Goal: Information Seeking & Learning: Learn about a topic

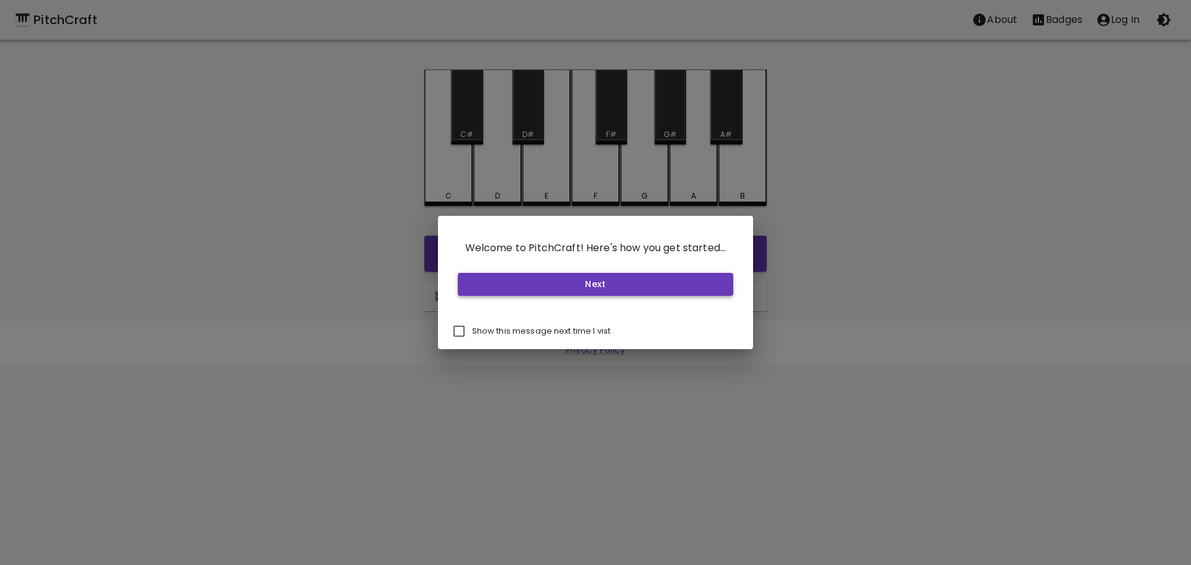
click at [543, 292] on button "Next" at bounding box center [596, 284] width 276 height 23
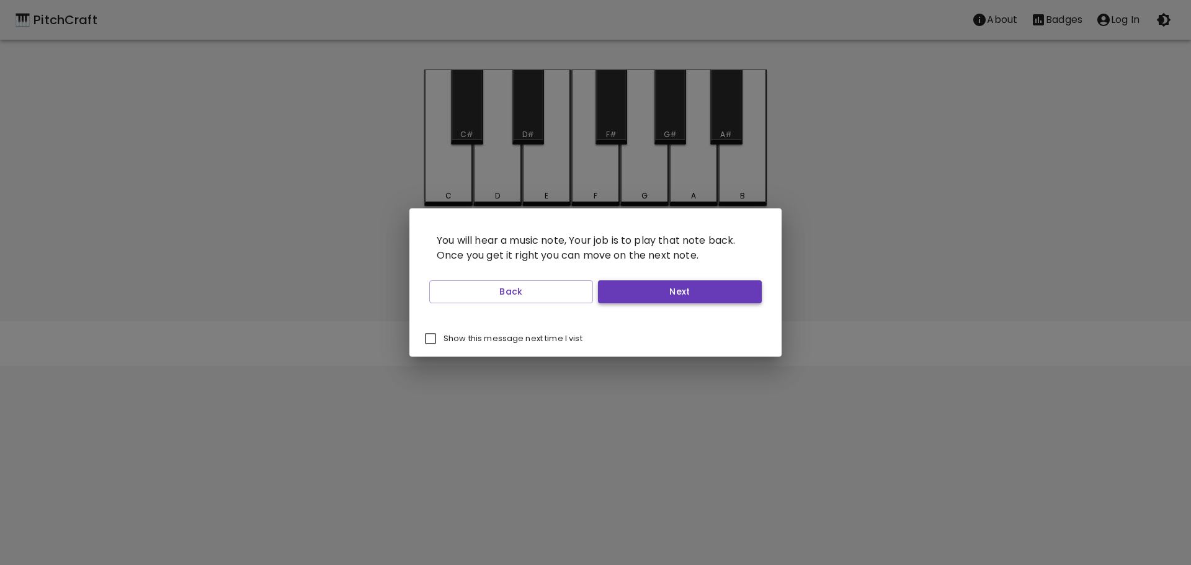
click at [673, 299] on button "Next" at bounding box center [680, 291] width 164 height 23
click at [665, 299] on button "Next" at bounding box center [680, 291] width 164 height 23
click at [665, 299] on button "Start Playing" at bounding box center [680, 291] width 164 height 23
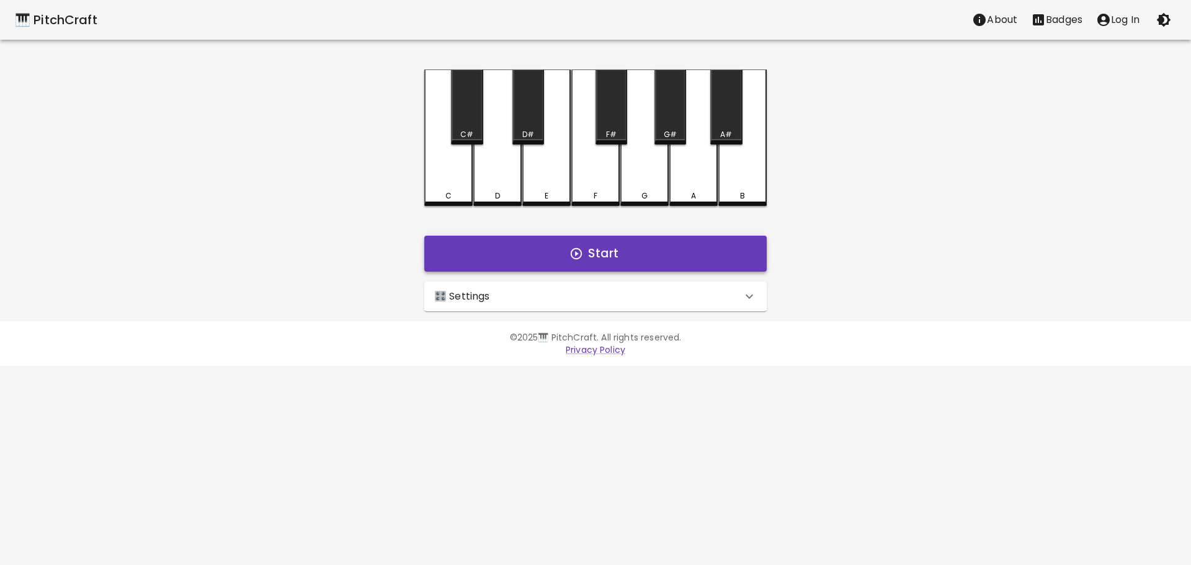
click at [624, 258] on button "Start" at bounding box center [595, 254] width 343 height 36
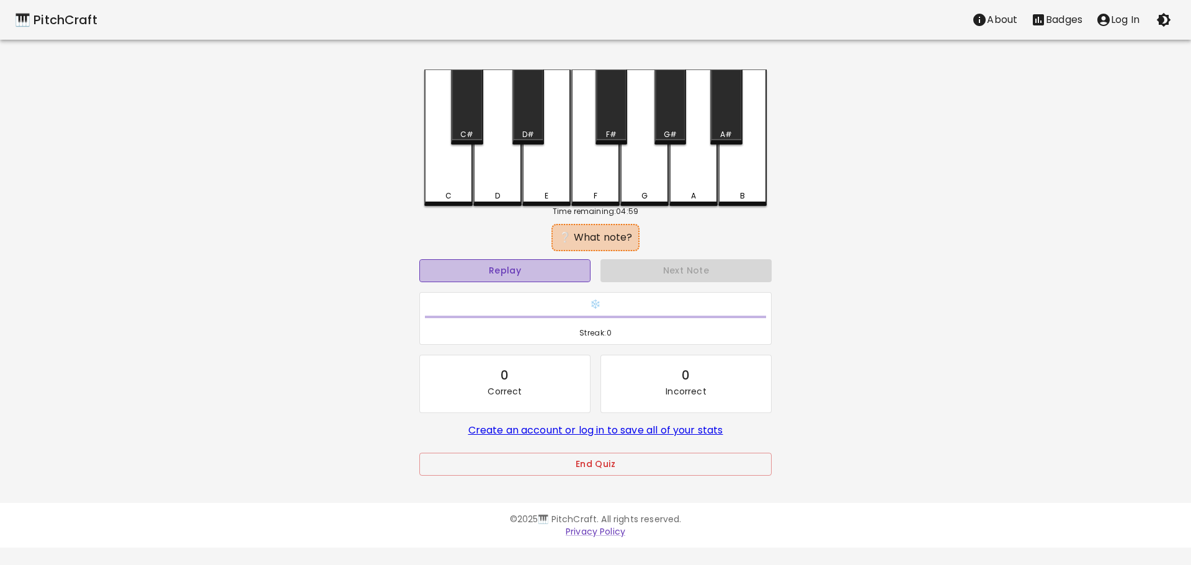
click at [575, 272] on button "Replay" at bounding box center [505, 270] width 171 height 23
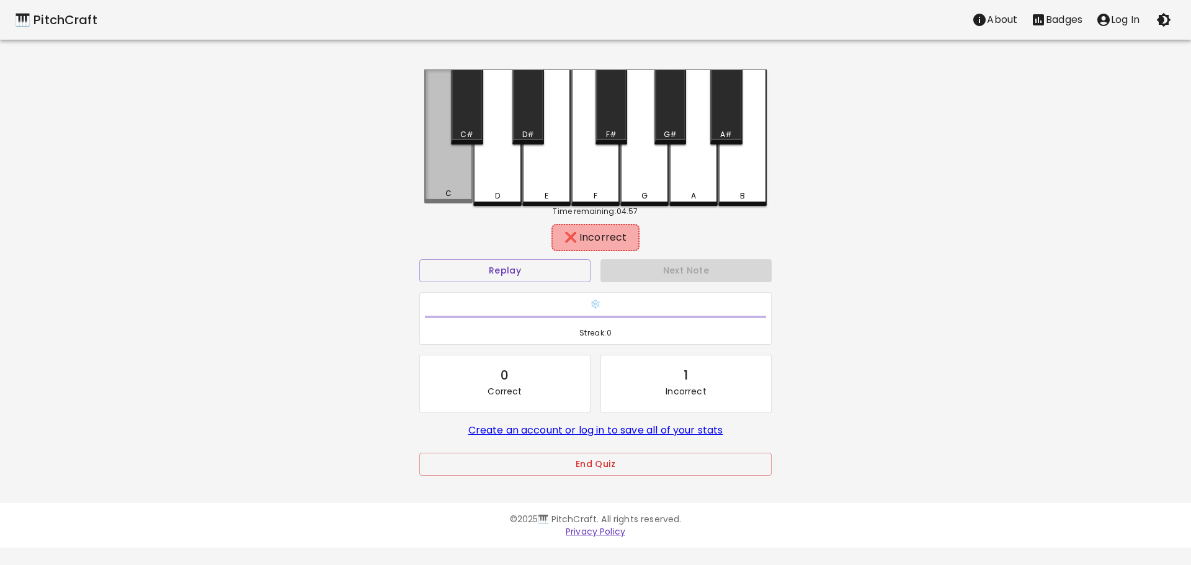
click at [463, 189] on div "C" at bounding box center [448, 137] width 48 height 134
click at [495, 187] on div "D" at bounding box center [497, 138] width 48 height 137
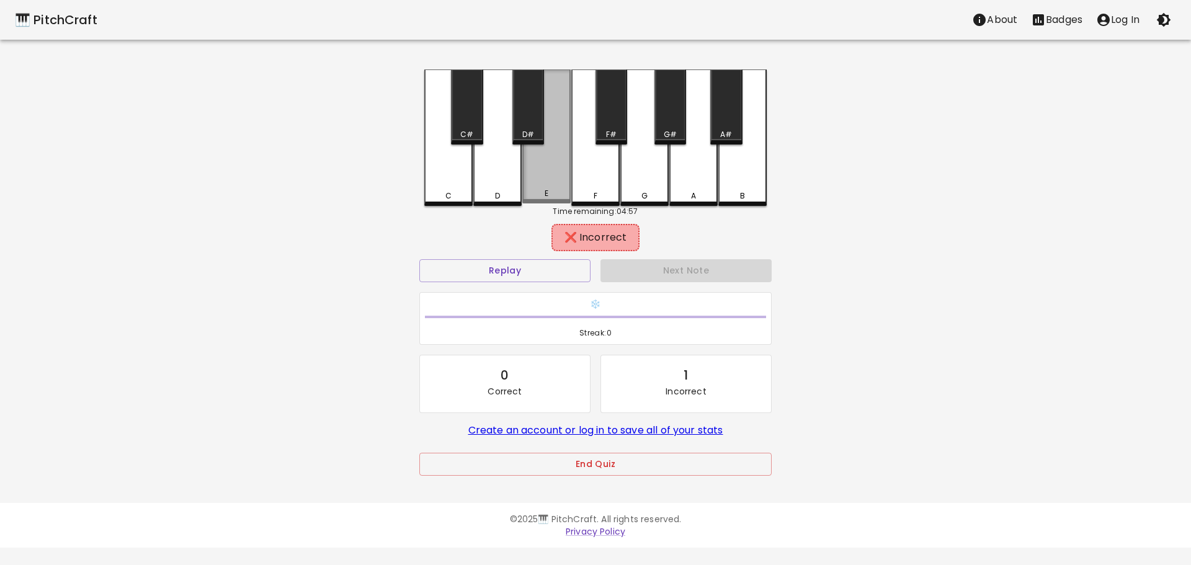
click at [538, 180] on div "E" at bounding box center [547, 137] width 48 height 134
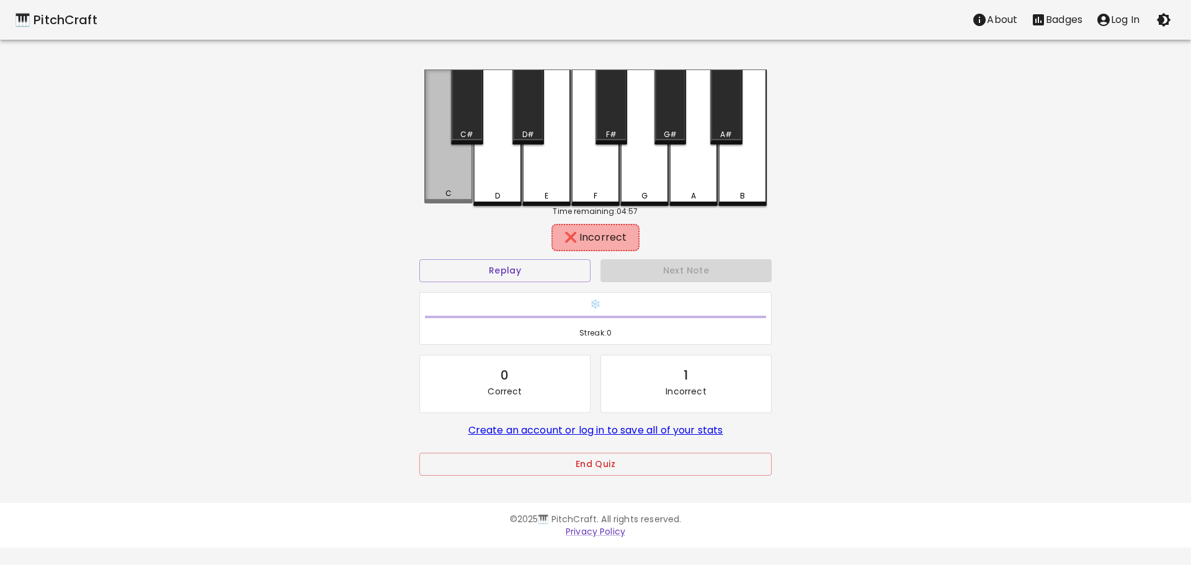
click at [455, 189] on div "C" at bounding box center [448, 137] width 48 height 134
click at [498, 182] on div "D" at bounding box center [497, 138] width 48 height 137
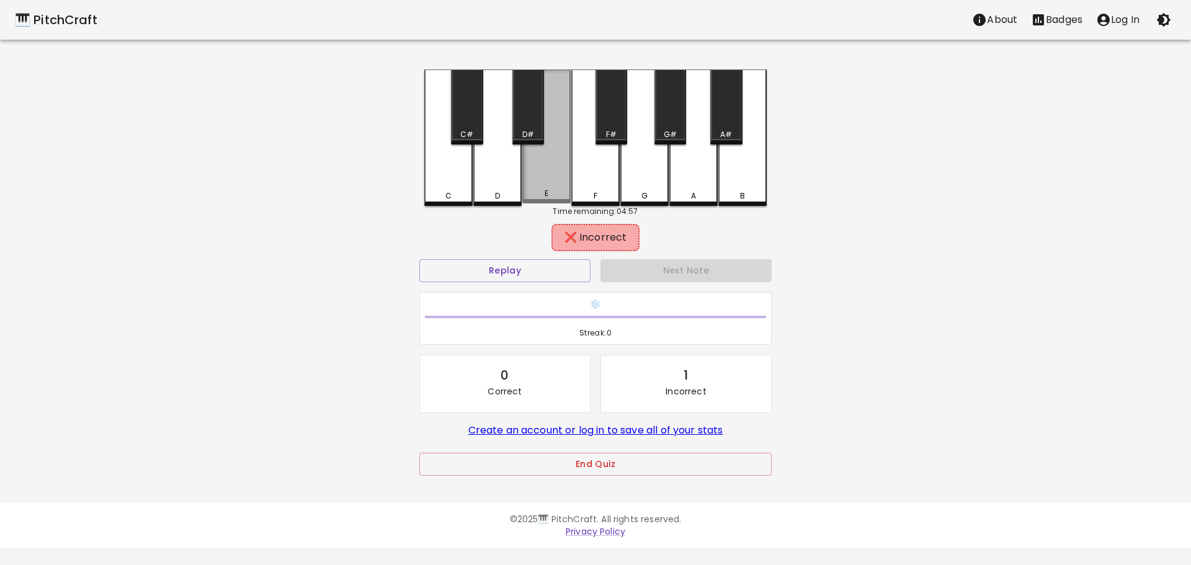
click at [541, 180] on div "E" at bounding box center [547, 137] width 48 height 134
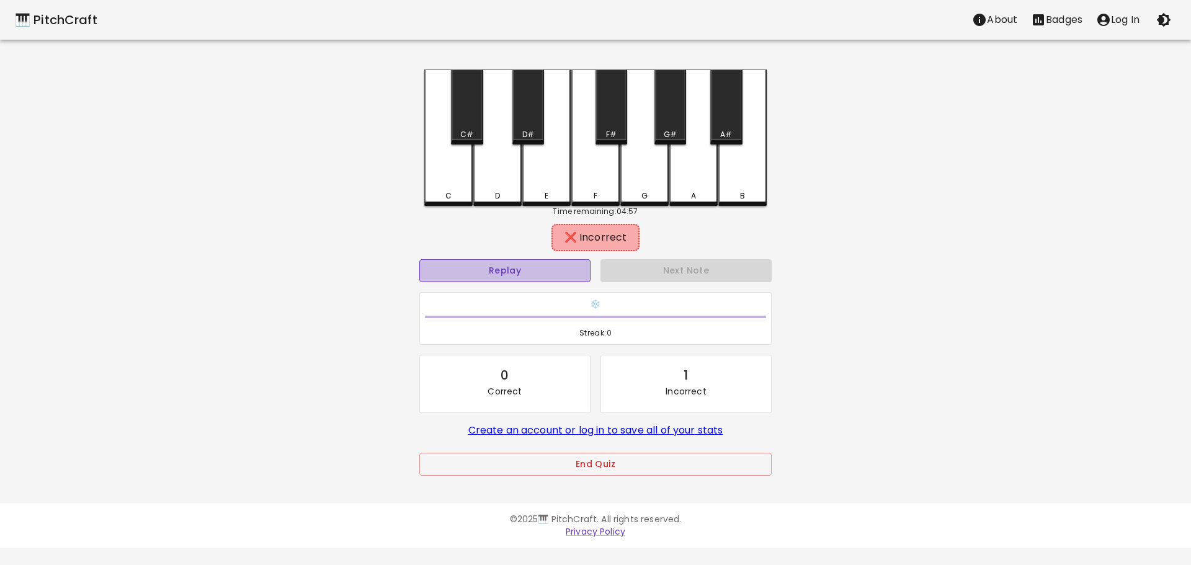
click at [542, 272] on button "Replay" at bounding box center [505, 270] width 171 height 23
click at [529, 110] on div "D#" at bounding box center [529, 107] width 32 height 75
click at [447, 104] on div "C" at bounding box center [448, 138] width 48 height 137
click at [463, 101] on div "C#" at bounding box center [467, 107] width 32 height 75
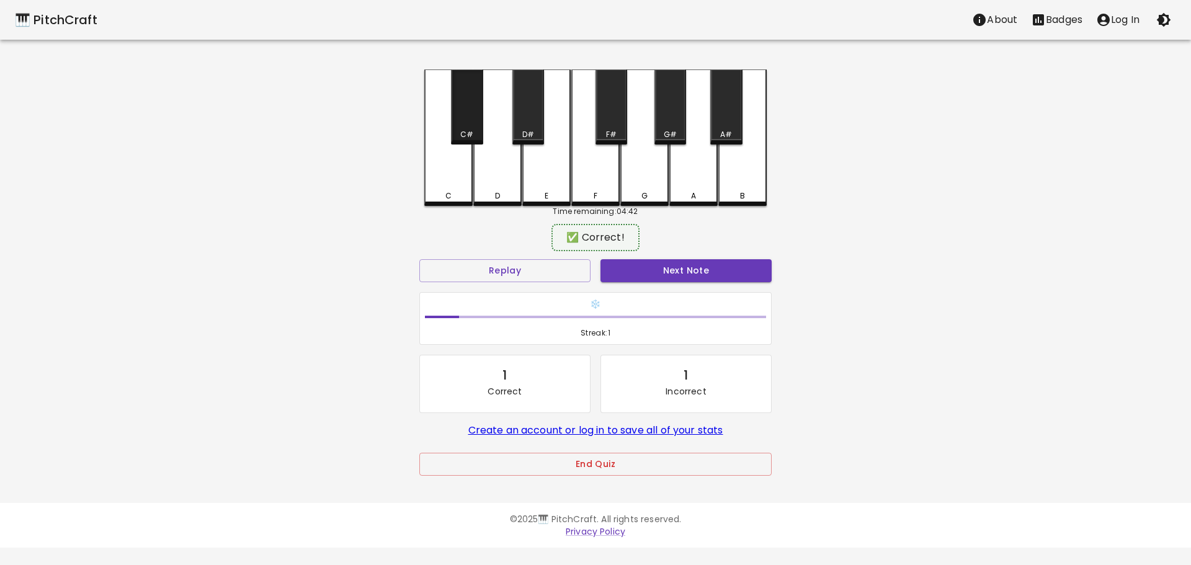
click at [463, 102] on div "C#" at bounding box center [467, 107] width 32 height 75
click at [443, 153] on div "C" at bounding box center [448, 137] width 48 height 134
click at [468, 119] on div "C#" at bounding box center [467, 107] width 32 height 75
click at [486, 170] on div "D" at bounding box center [497, 138] width 48 height 137
click at [519, 117] on div "D#" at bounding box center [529, 107] width 32 height 75
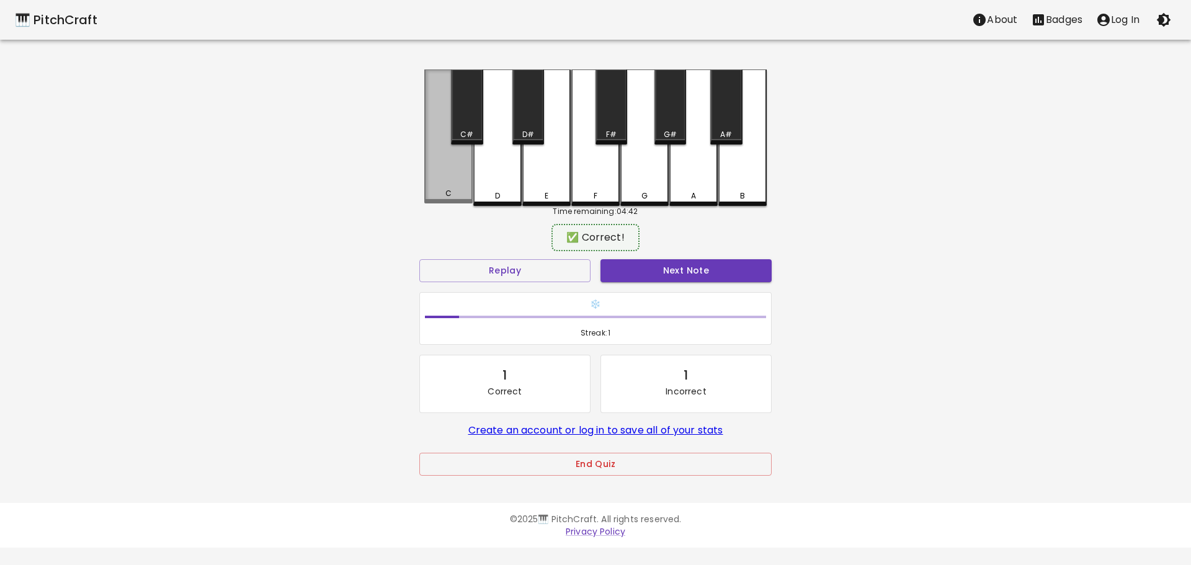
click at [456, 174] on div "C" at bounding box center [448, 137] width 48 height 134
click at [468, 129] on div "C#" at bounding box center [466, 134] width 13 height 11
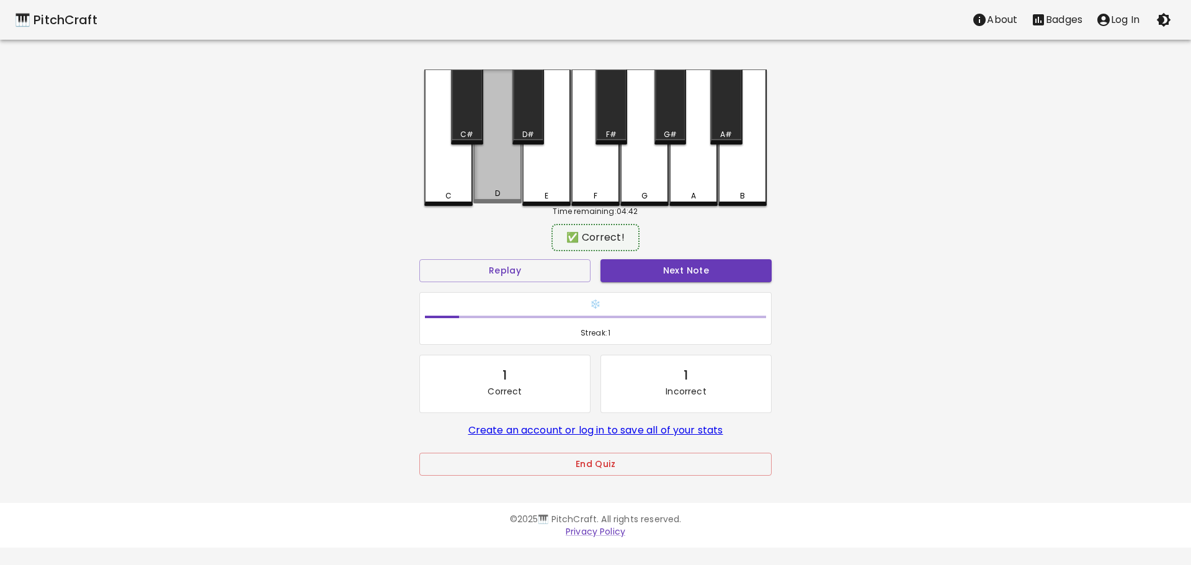
click at [492, 168] on div "D" at bounding box center [497, 137] width 48 height 134
click at [519, 124] on div "D#" at bounding box center [529, 107] width 32 height 75
click at [539, 174] on div "E" at bounding box center [547, 138] width 48 height 137
click at [580, 138] on div "F" at bounding box center [596, 138] width 48 height 137
click at [608, 122] on div "F#" at bounding box center [612, 107] width 32 height 75
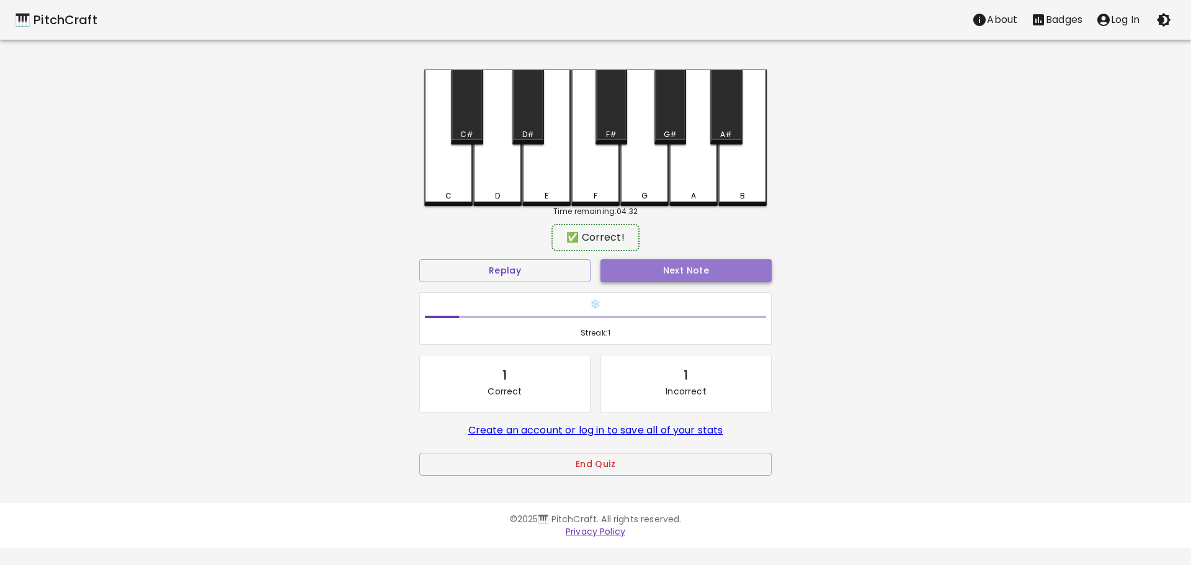
click at [640, 263] on button "Next Note" at bounding box center [686, 270] width 171 height 23
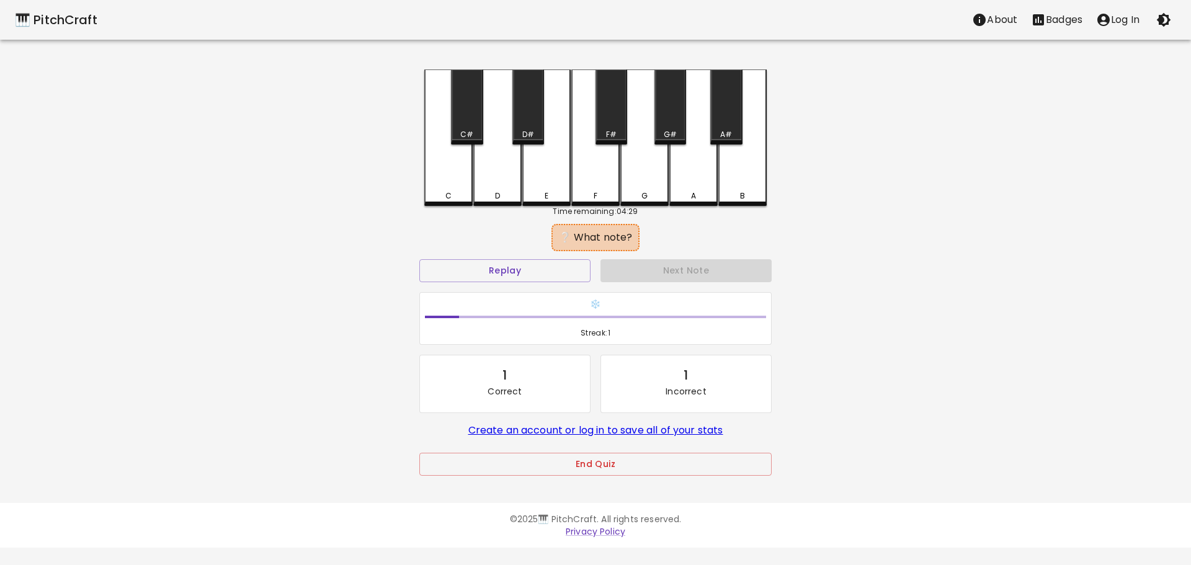
click at [501, 189] on div "D" at bounding box center [497, 138] width 48 height 137
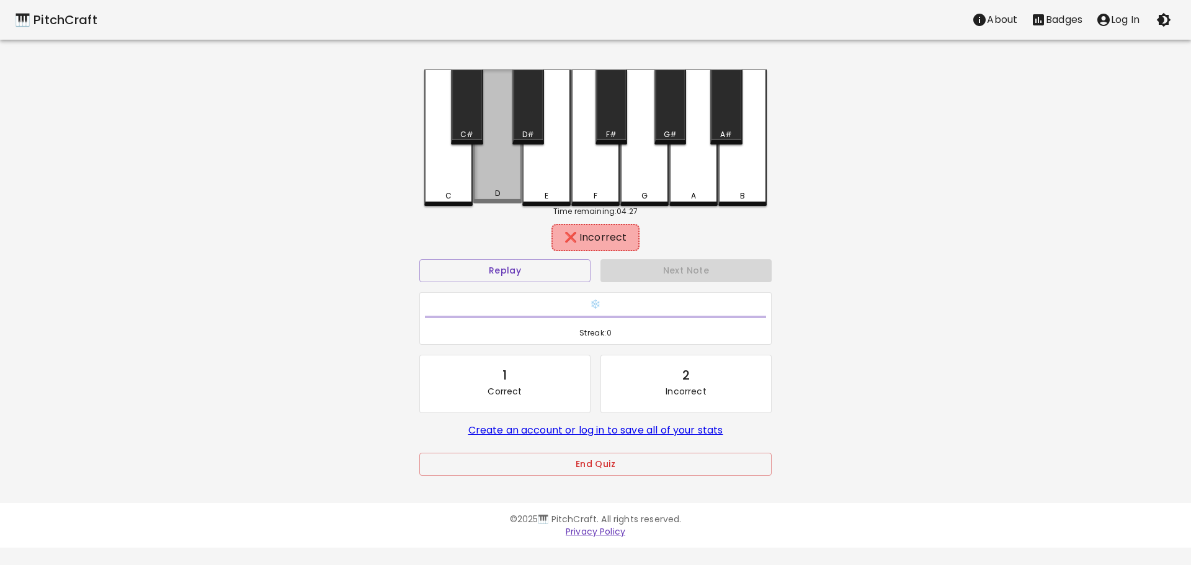
click at [508, 184] on div "D" at bounding box center [497, 137] width 48 height 134
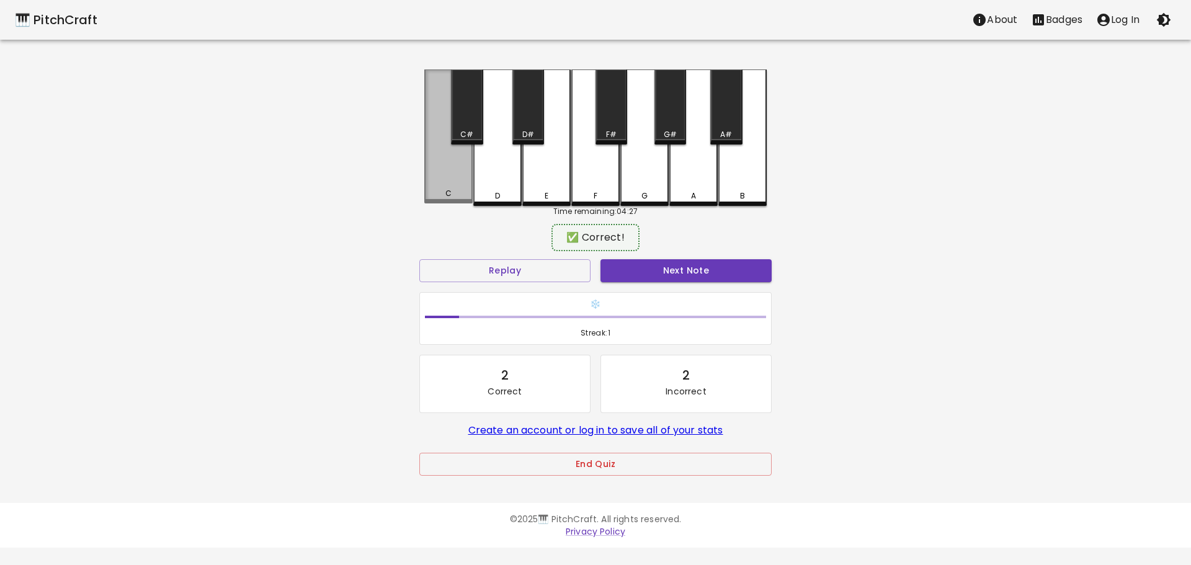
click at [445, 181] on div "C" at bounding box center [448, 137] width 48 height 134
click at [493, 176] on div "D" at bounding box center [497, 138] width 48 height 137
click at [466, 172] on div "C" at bounding box center [448, 137] width 48 height 134
click at [537, 175] on div "E" at bounding box center [547, 138] width 48 height 137
click at [459, 179] on div "C" at bounding box center [448, 138] width 48 height 137
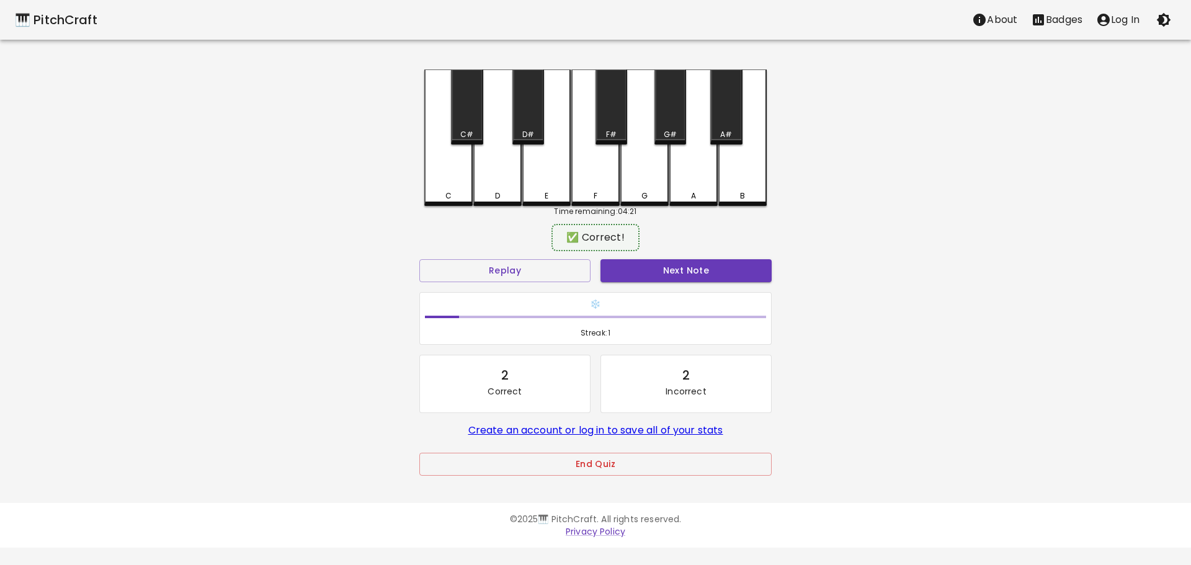
click at [508, 177] on div "D" at bounding box center [497, 138] width 48 height 137
click at [554, 172] on div "E" at bounding box center [547, 137] width 48 height 134
click at [548, 266] on button "Replay" at bounding box center [505, 270] width 171 height 23
click at [449, 171] on div "C" at bounding box center [448, 137] width 48 height 134
click at [678, 269] on button "Next Note" at bounding box center [686, 270] width 171 height 23
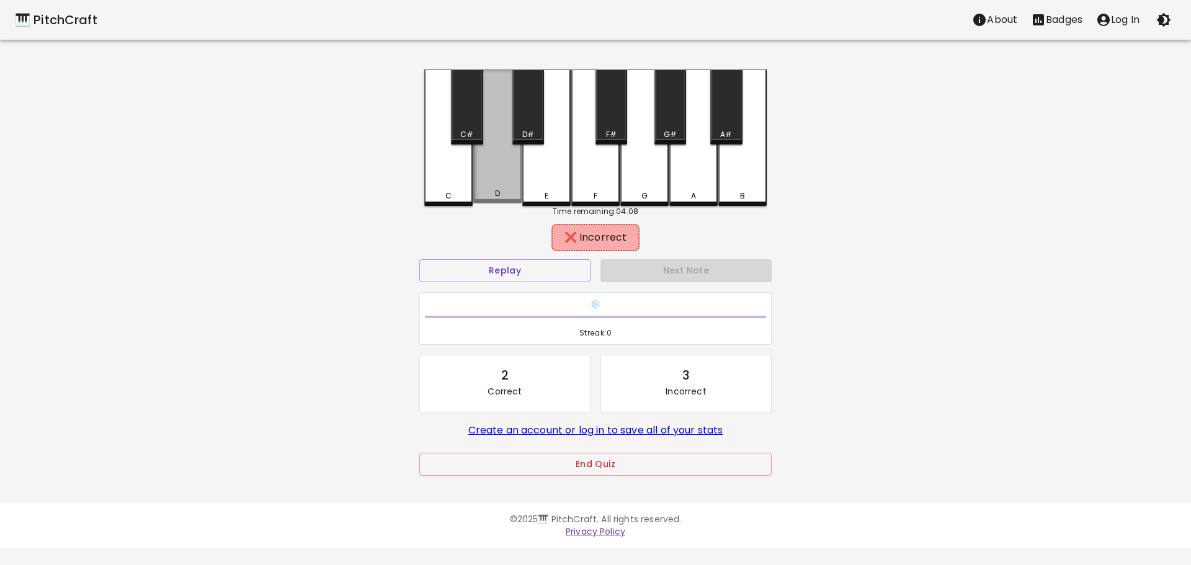
click at [507, 179] on div "D" at bounding box center [497, 137] width 48 height 134
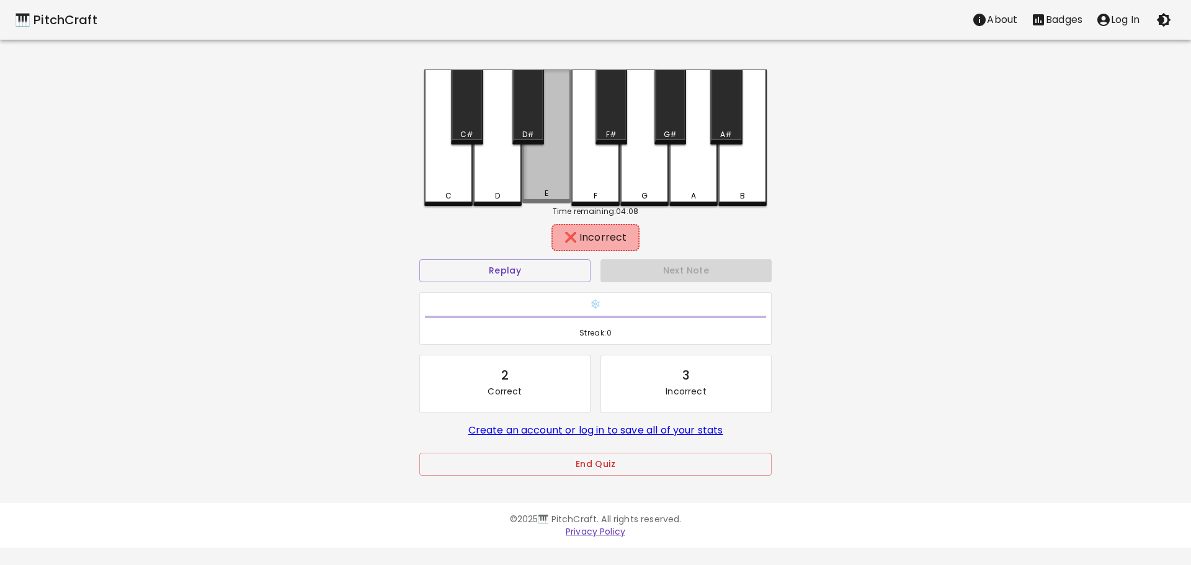
click at [551, 179] on div "E" at bounding box center [547, 137] width 48 height 134
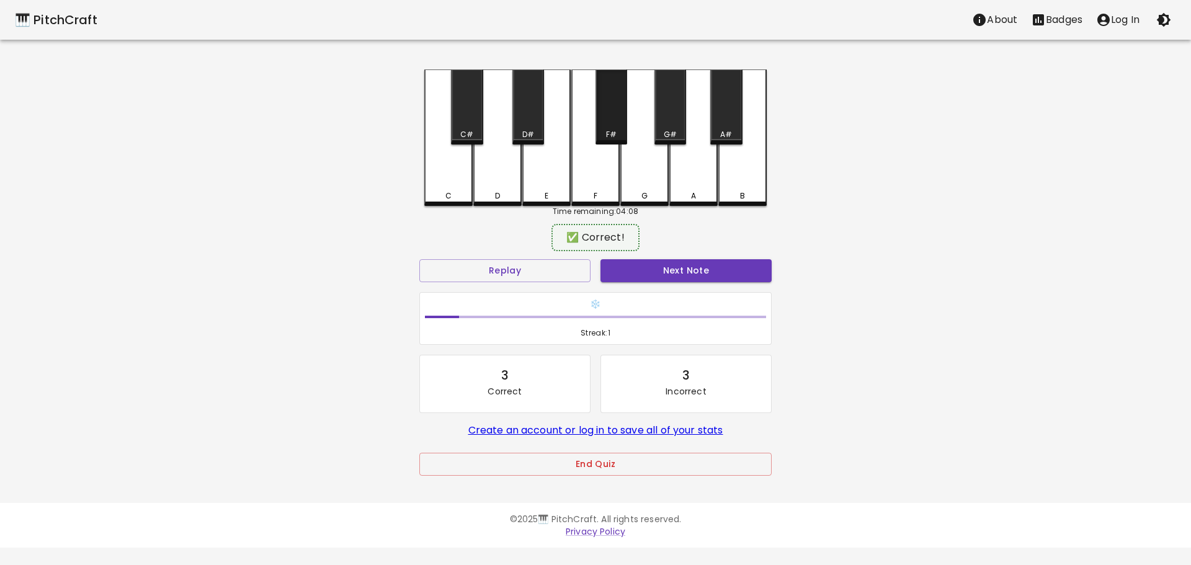
click at [613, 125] on div "F#" at bounding box center [612, 107] width 32 height 75
click at [668, 272] on button "Next Note" at bounding box center [686, 270] width 171 height 23
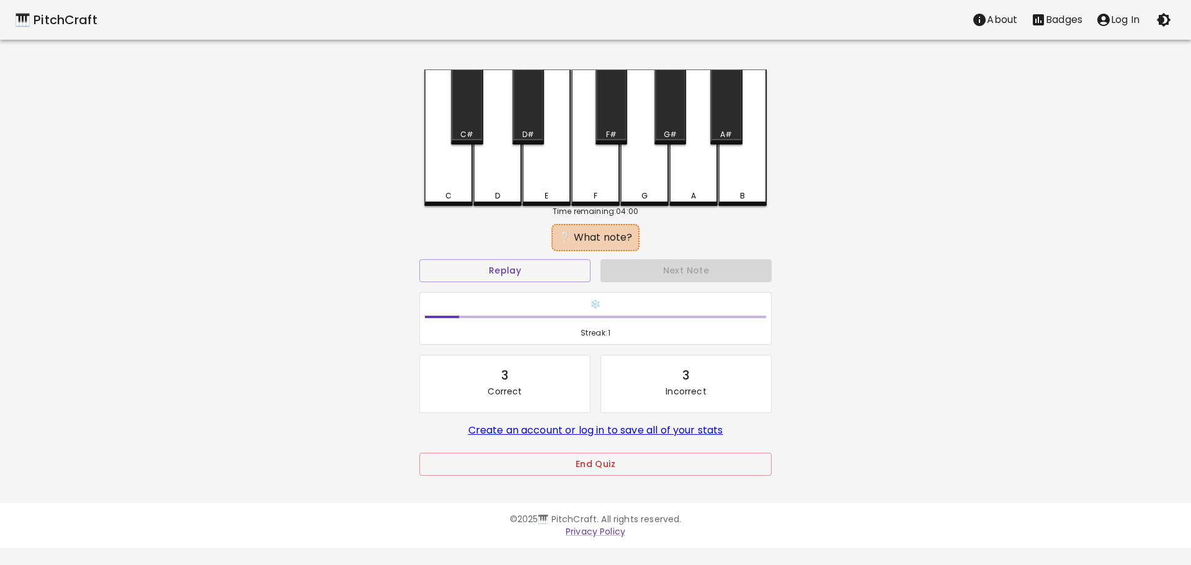
click at [669, 109] on div "G#" at bounding box center [671, 107] width 32 height 75
click at [590, 160] on div "F" at bounding box center [596, 138] width 48 height 137
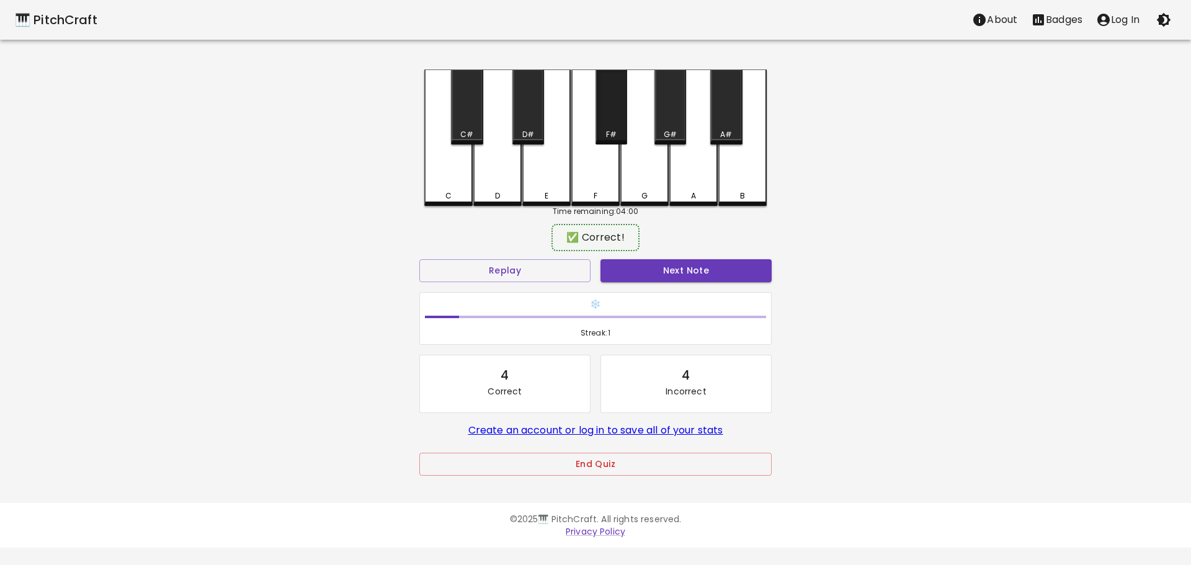
click at [618, 118] on div "F#" at bounding box center [612, 107] width 32 height 75
click at [598, 169] on div "F" at bounding box center [596, 137] width 48 height 134
click at [614, 120] on div "F#" at bounding box center [612, 107] width 32 height 75
click at [652, 273] on button "Next Note" at bounding box center [686, 270] width 171 height 23
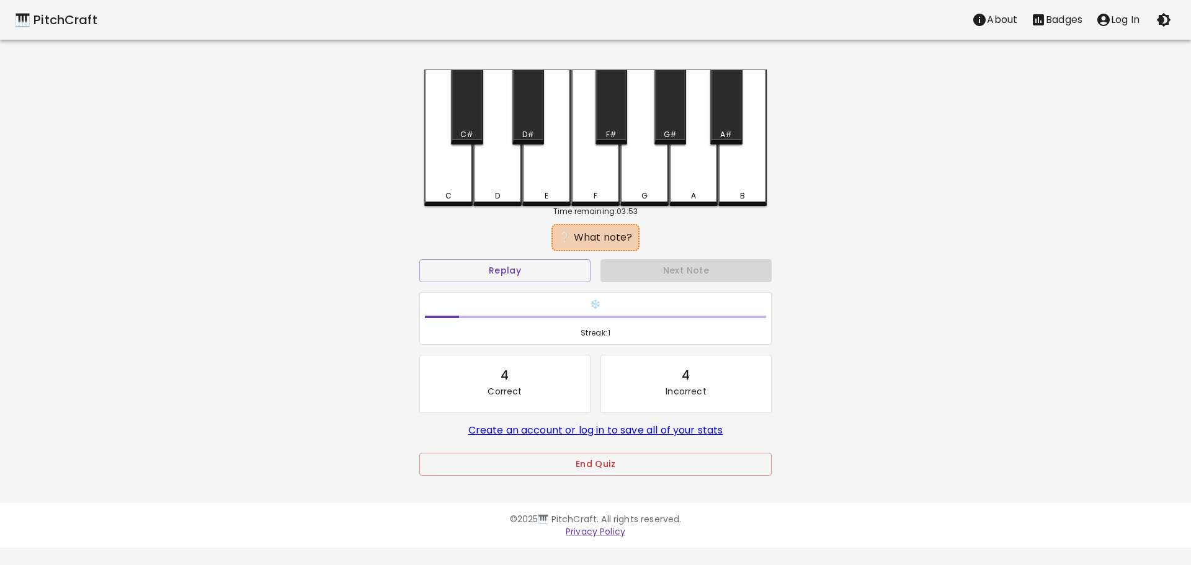
click at [646, 184] on div "G" at bounding box center [645, 138] width 48 height 137
click at [670, 122] on div "G#" at bounding box center [671, 107] width 32 height 75
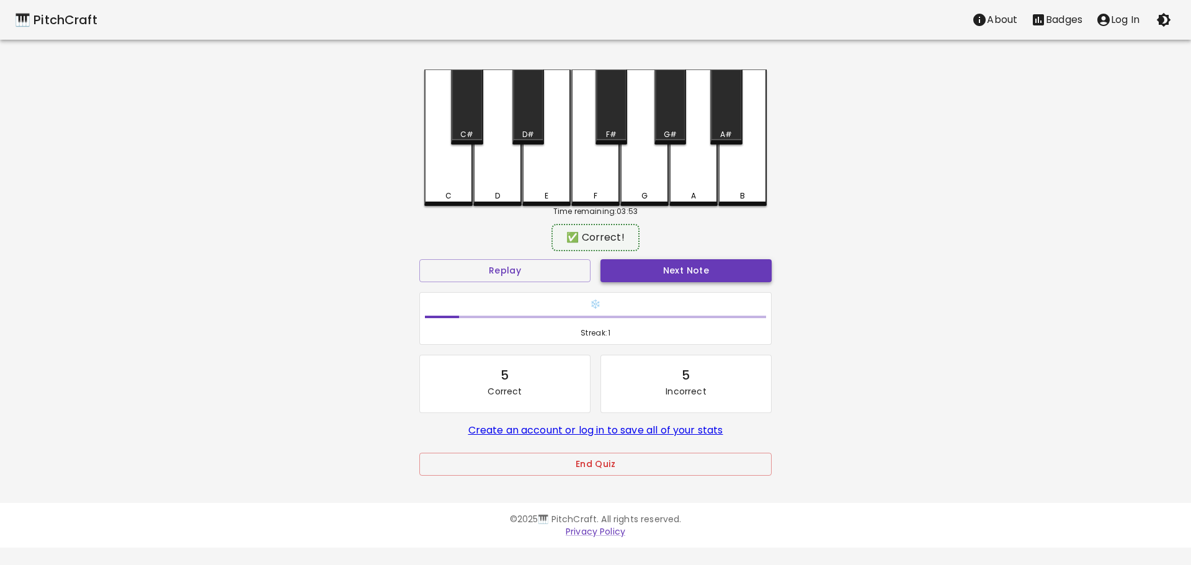
click at [663, 266] on button "Next Note" at bounding box center [686, 270] width 171 height 23
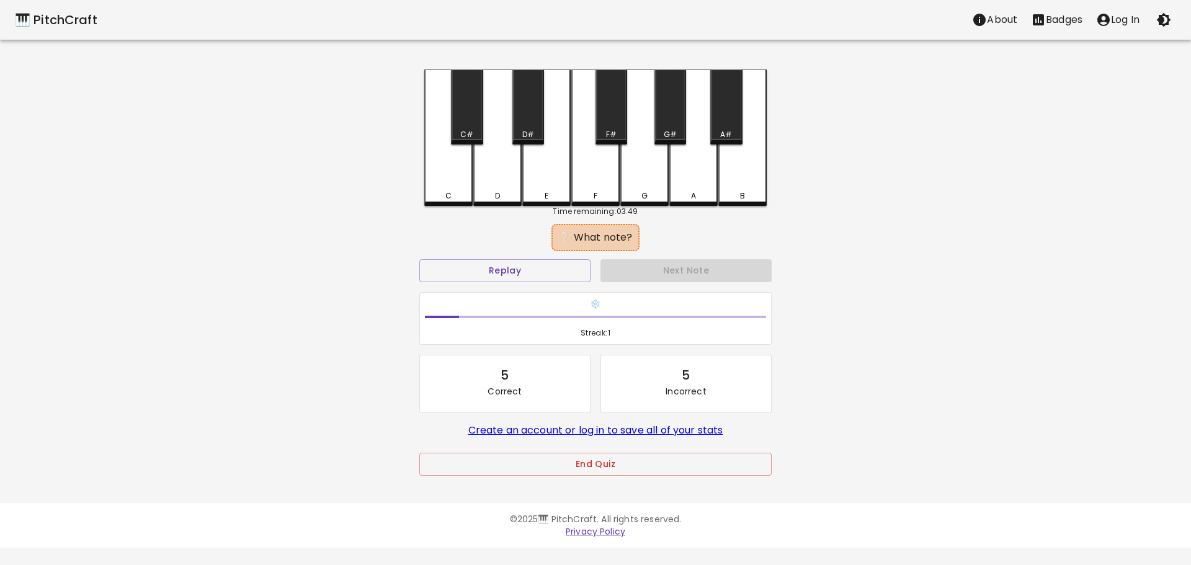
click at [728, 103] on div "A#" at bounding box center [727, 107] width 32 height 75
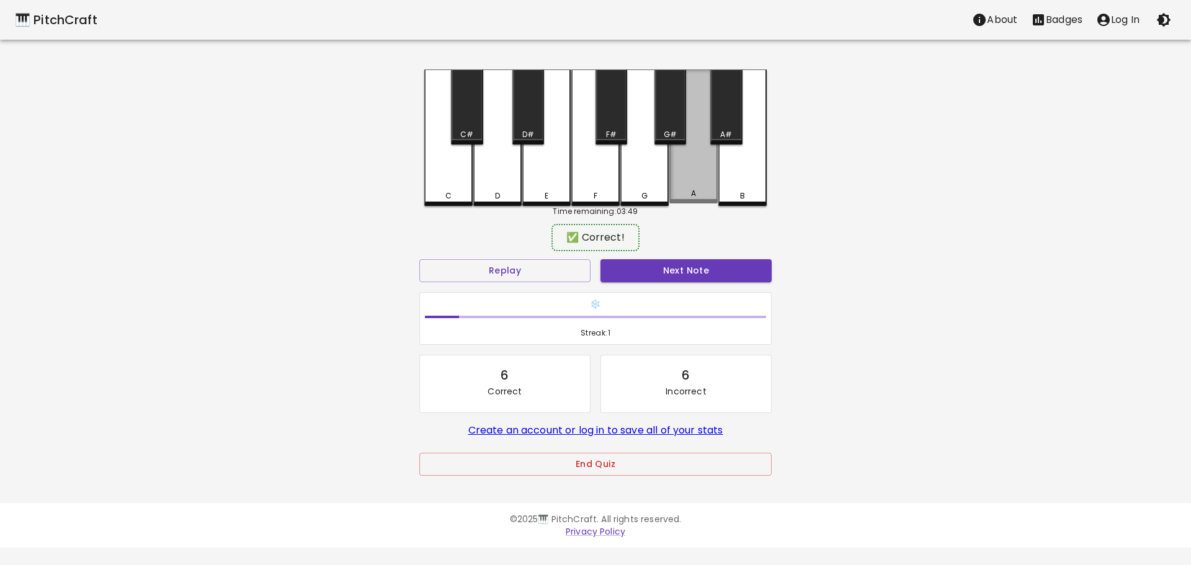
click at [705, 169] on div "A" at bounding box center [694, 137] width 48 height 134
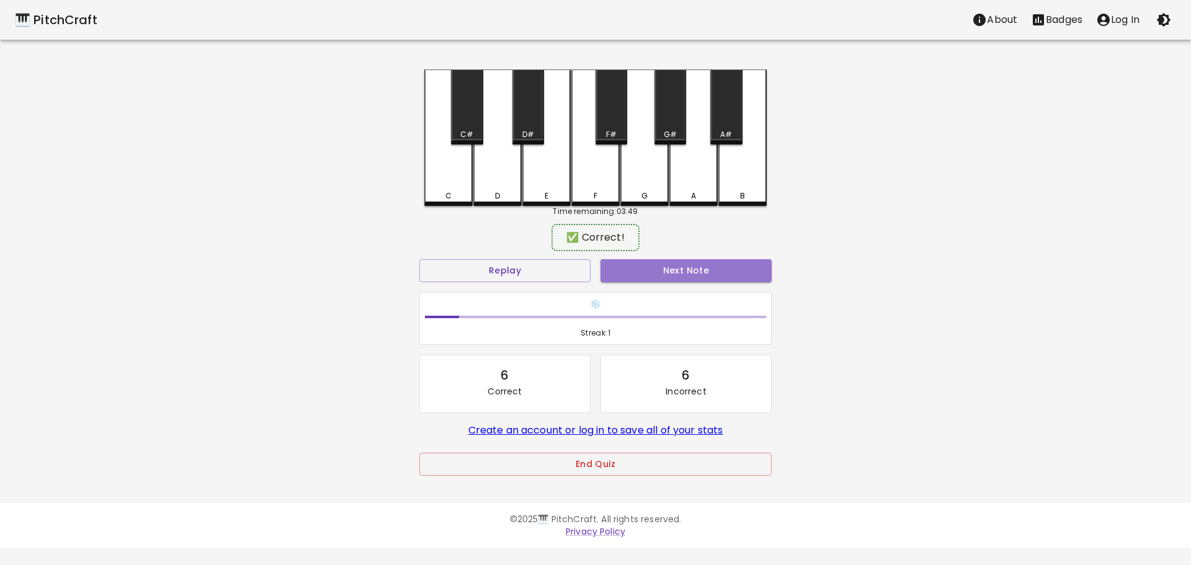
click at [698, 263] on button "Next Note" at bounding box center [686, 270] width 171 height 23
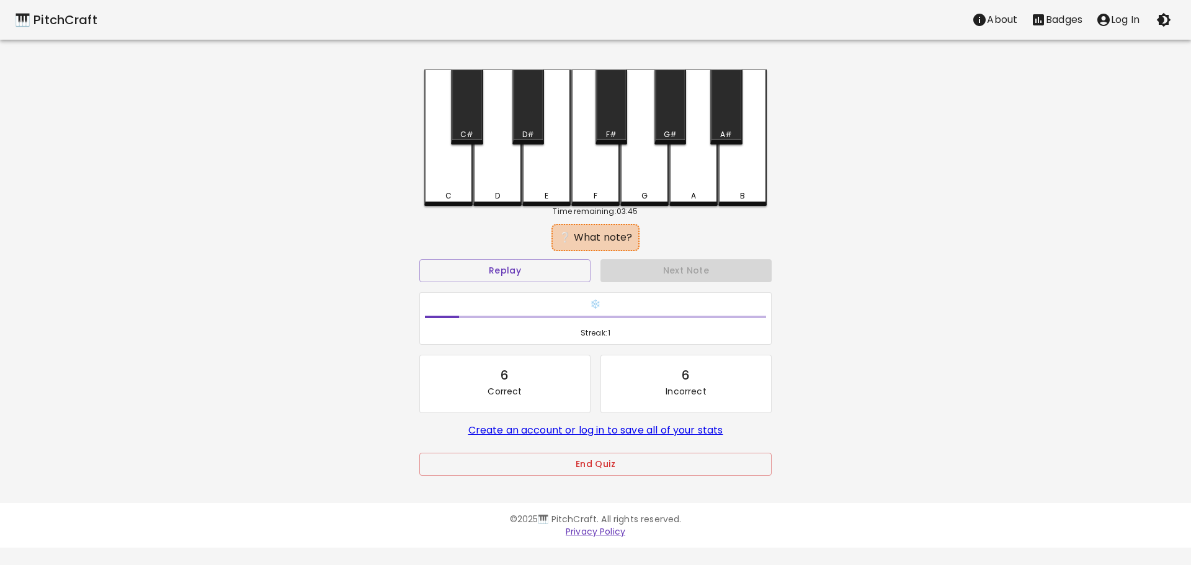
click at [617, 233] on div "❔ What note?" at bounding box center [596, 237] width 76 height 15
click at [672, 259] on div "Next Note" at bounding box center [686, 270] width 181 height 33
click at [731, 110] on div "A#" at bounding box center [727, 107] width 32 height 75
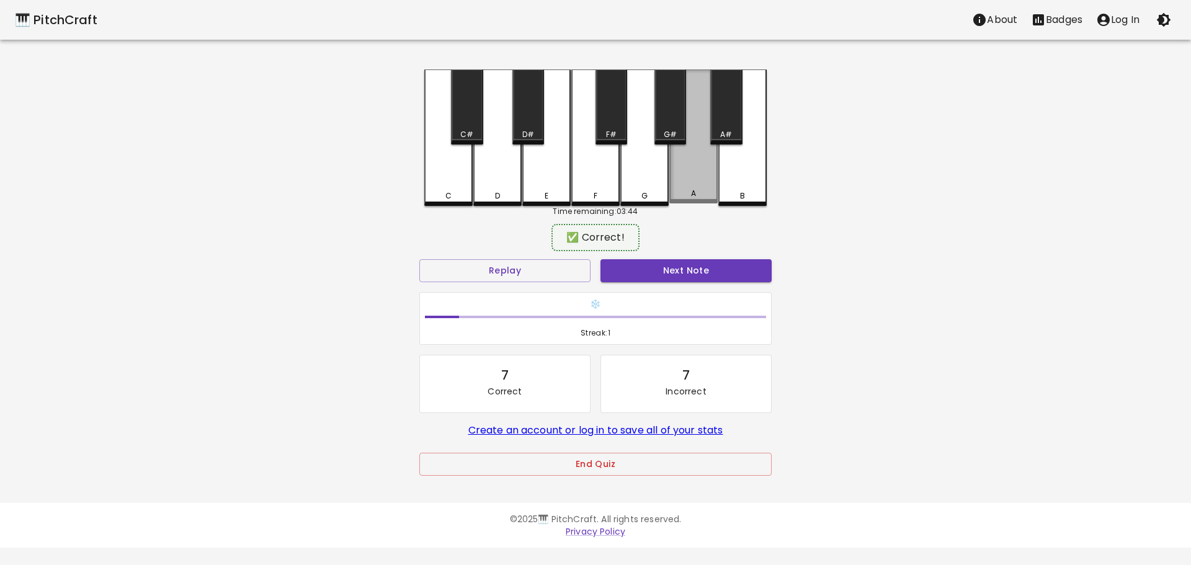
click at [698, 163] on div "A" at bounding box center [694, 137] width 48 height 134
click at [704, 267] on button "Next Note" at bounding box center [686, 270] width 171 height 23
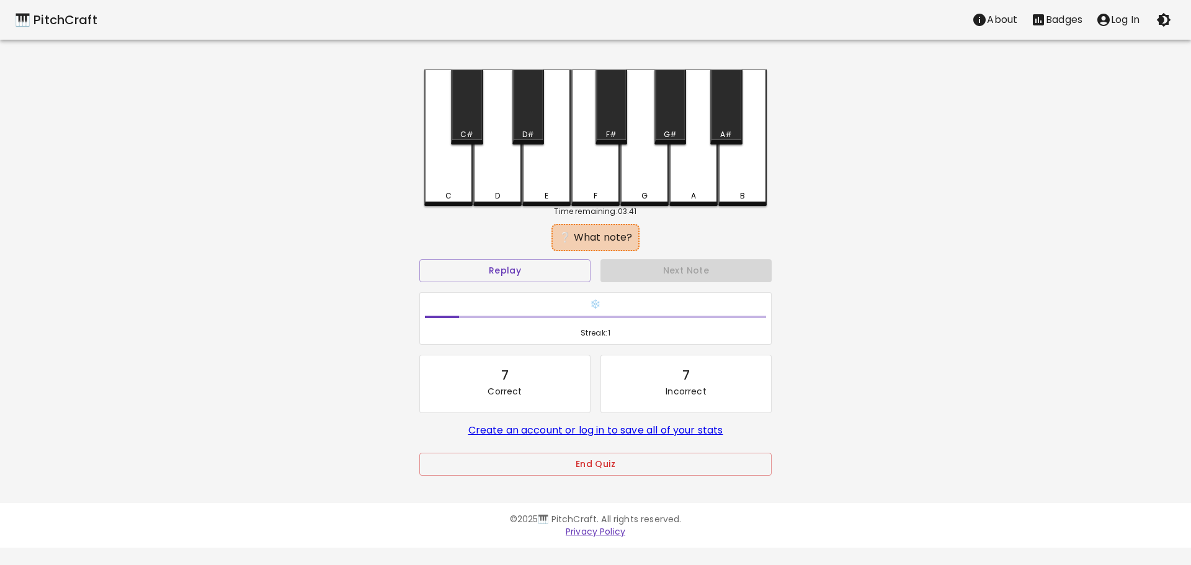
click at [508, 186] on div "D" at bounding box center [497, 138] width 48 height 137
click at [446, 189] on div "C" at bounding box center [448, 138] width 48 height 137
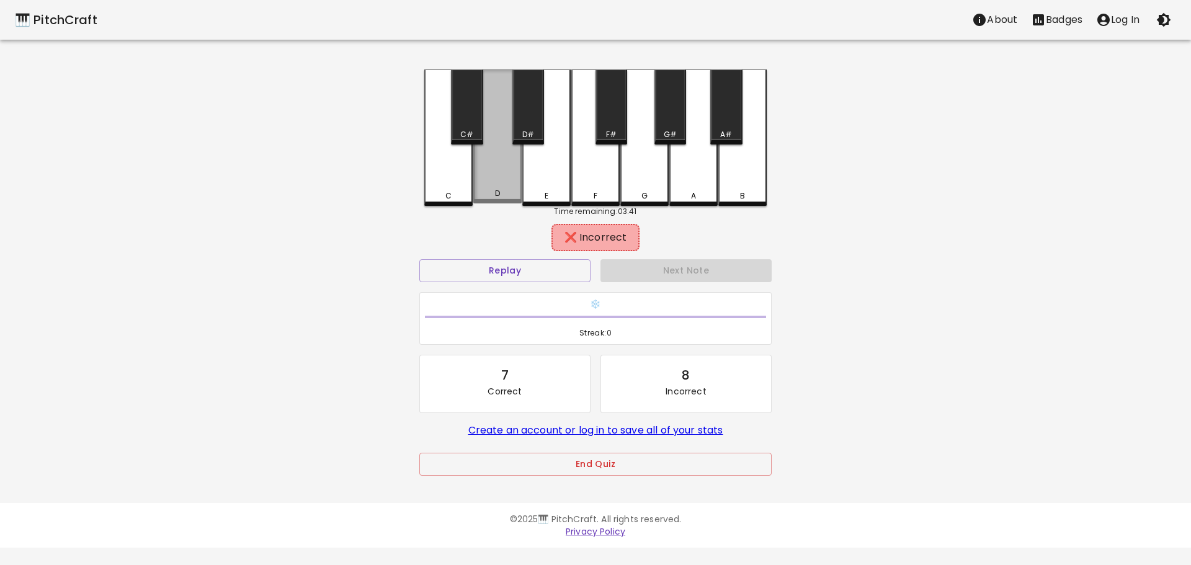
click at [503, 174] on div "D" at bounding box center [497, 137] width 48 height 134
click at [546, 164] on div "E" at bounding box center [547, 138] width 48 height 137
click at [529, 123] on div "D#" at bounding box center [529, 107] width 32 height 75
click at [495, 171] on div "D" at bounding box center [497, 137] width 48 height 134
click at [492, 169] on div "D" at bounding box center [497, 137] width 48 height 134
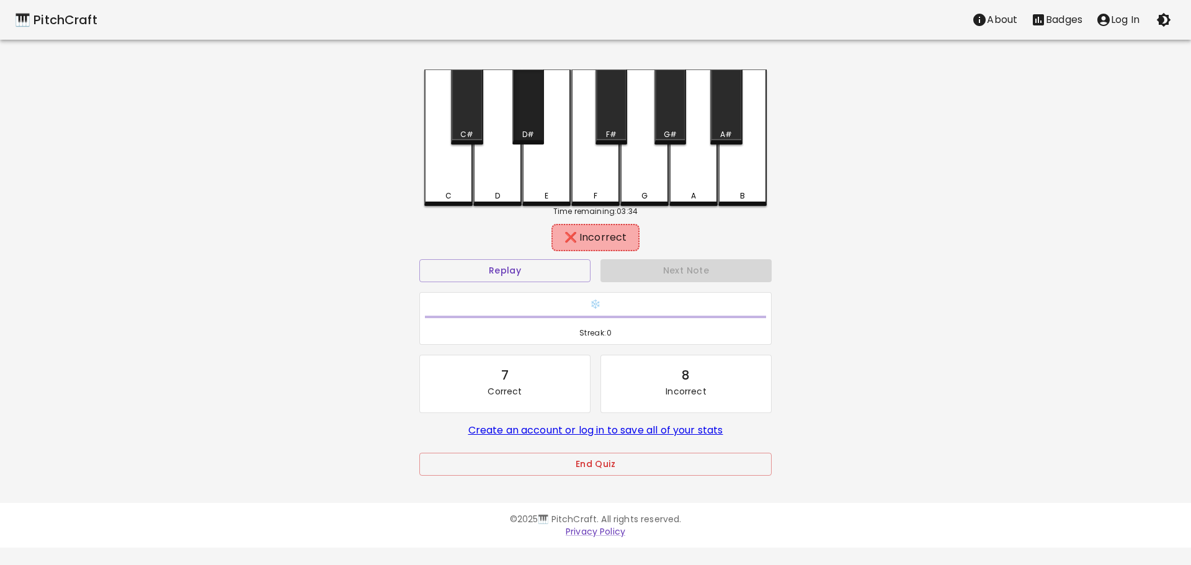
click at [528, 124] on div "D#" at bounding box center [529, 107] width 32 height 75
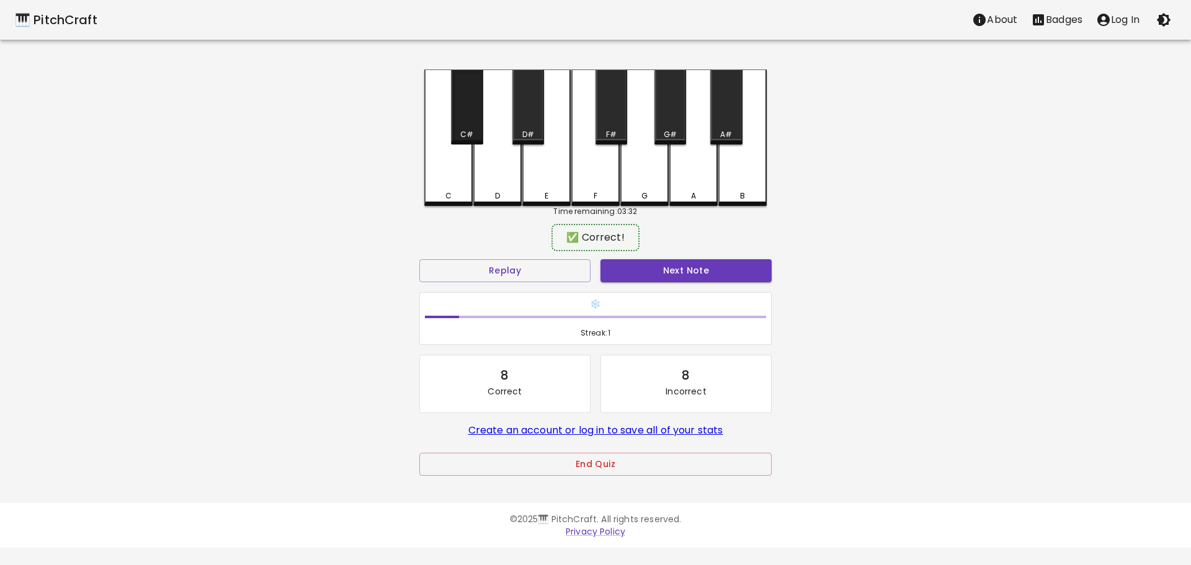
click at [473, 126] on div "C#" at bounding box center [467, 107] width 32 height 75
drag, startPoint x: 444, startPoint y: 181, endPoint x: 464, endPoint y: 132, distance: 52.7
click at [444, 166] on div "C" at bounding box center [448, 137] width 48 height 134
click at [464, 129] on div "C#" at bounding box center [466, 134] width 13 height 11
